Goal: Task Accomplishment & Management: Use online tool/utility

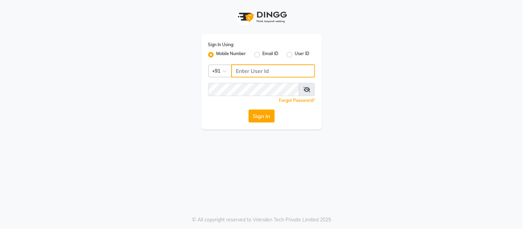
click at [272, 73] on input "Username" at bounding box center [273, 71] width 84 height 13
type input "8134949764"
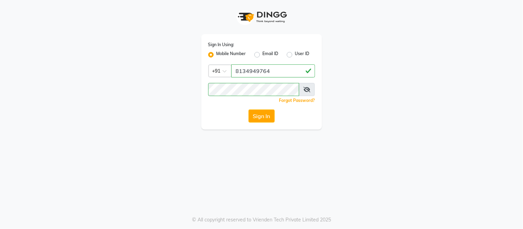
click at [269, 124] on div "Sign In Using: Mobile Number Email ID User ID Country Code × [PHONE_NUMBER] Rem…" at bounding box center [261, 82] width 121 height 96
click at [271, 109] on div "Sign In Using: Mobile Number Email ID User ID Country Code × [PHONE_NUMBER] Rem…" at bounding box center [261, 82] width 121 height 96
click at [268, 116] on button "Sign In" at bounding box center [262, 116] width 26 height 13
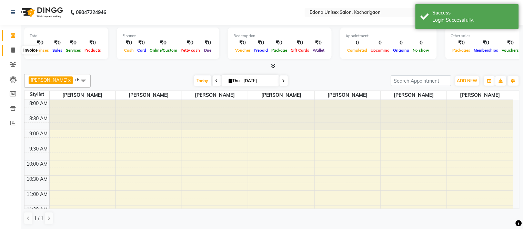
click at [11, 49] on icon at bounding box center [13, 50] width 4 height 5
select select "service"
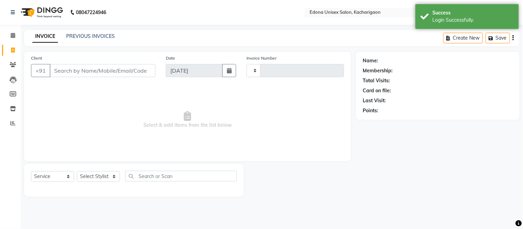
type input "2301"
select select "5389"
click at [101, 179] on select "Select Stylist Admin Anju Sonar Bir Basumtary [PERSON_NAME] [PERSON_NAME] Hombr…" at bounding box center [98, 176] width 43 height 11
select select "77350"
click at [77, 172] on select "Select Stylist Admin Anju Sonar Bir Basumtary [PERSON_NAME] [PERSON_NAME] Hombr…" at bounding box center [98, 176] width 43 height 11
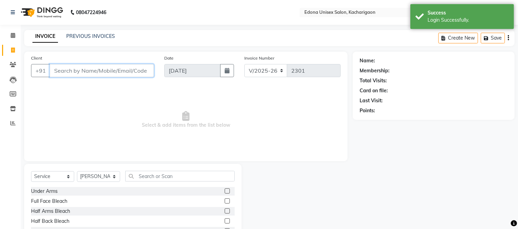
click at [120, 69] on input "Client" at bounding box center [102, 70] width 104 height 13
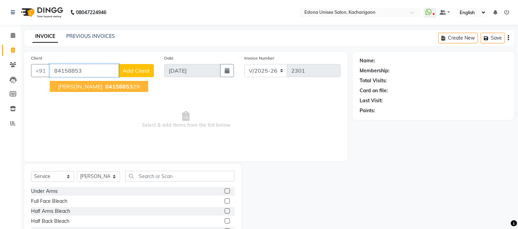
click at [105, 86] on span "84158853" at bounding box center [119, 86] width 28 height 7
type input "8415885329"
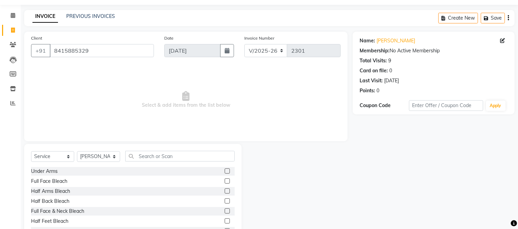
scroll to position [38, 0]
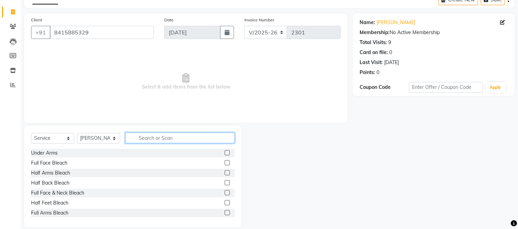
click at [143, 138] on input "text" at bounding box center [179, 138] width 109 height 11
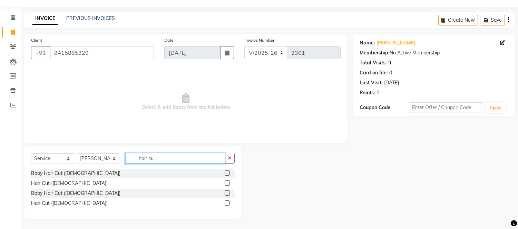
scroll to position [18, 0]
type input "hair cut"
click at [226, 184] on label at bounding box center [227, 183] width 5 height 5
click at [226, 184] on input "checkbox" at bounding box center [227, 183] width 4 height 4
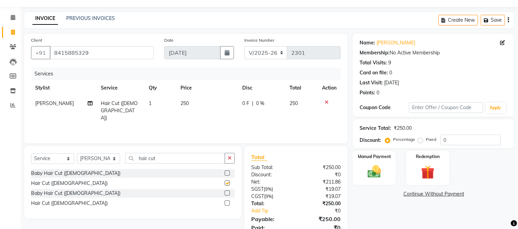
scroll to position [46, 0]
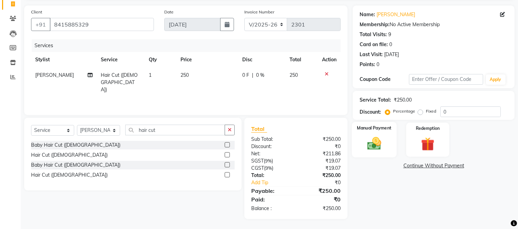
checkbox input "false"
click at [382, 137] on img at bounding box center [374, 144] width 23 height 16
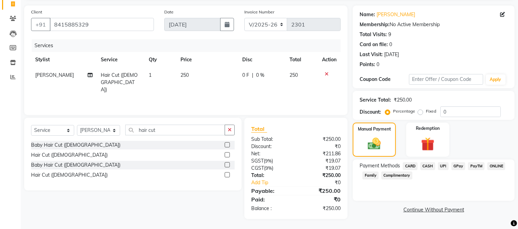
click at [442, 163] on span "UPI" at bounding box center [443, 166] width 11 height 8
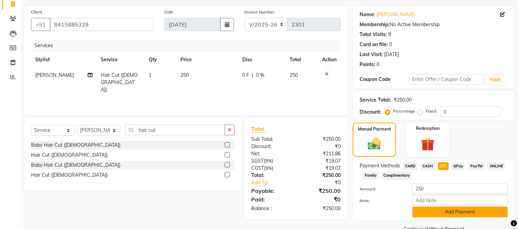
click at [433, 211] on button "Add Payment" at bounding box center [459, 212] width 95 height 11
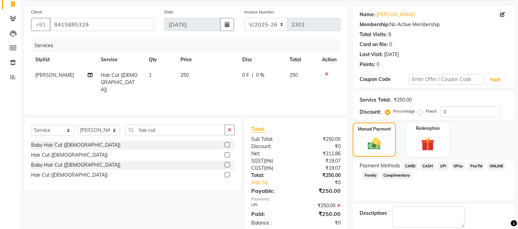
scroll to position [81, 0]
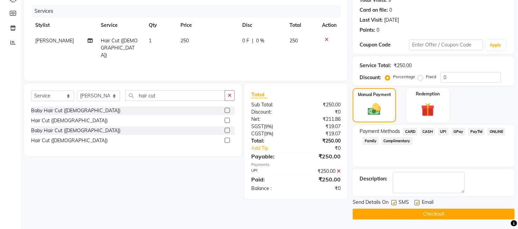
click at [433, 213] on button "Checkout" at bounding box center [434, 214] width 162 height 11
